Goal: Task Accomplishment & Management: Manage account settings

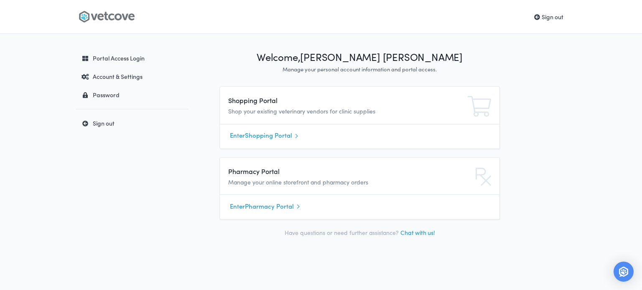
click at [125, 79] on div "Account & Settings" at bounding box center [131, 76] width 107 height 8
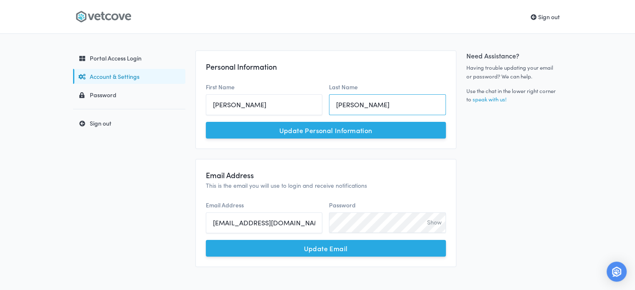
drag, startPoint x: 362, startPoint y: 104, endPoint x: 300, endPoint y: 103, distance: 62.3
click at [300, 103] on div "First Name Molly Last Name Markunas" at bounding box center [326, 102] width 247 height 46
type input "Burns"
click at [306, 130] on button "Update Personal Information" at bounding box center [326, 130] width 240 height 17
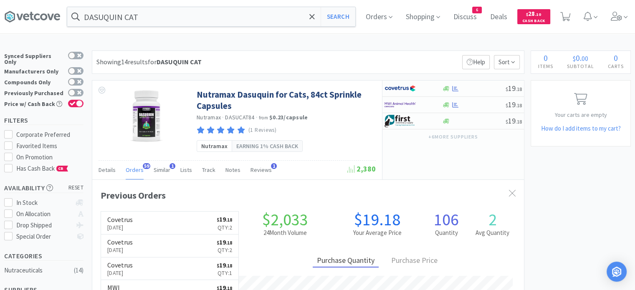
click at [629, 13] on span at bounding box center [620, 16] width 24 height 33
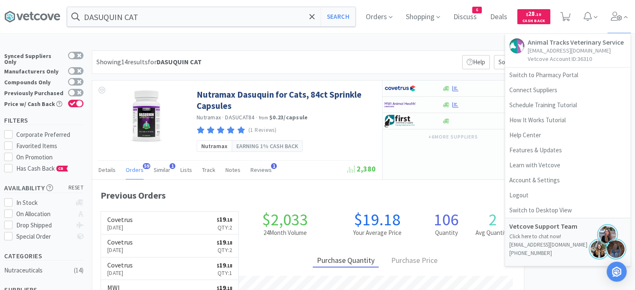
click at [575, 75] on link "Switch to Pharmacy Portal" at bounding box center [568, 75] width 125 height 15
